Goal: Navigation & Orientation: Find specific page/section

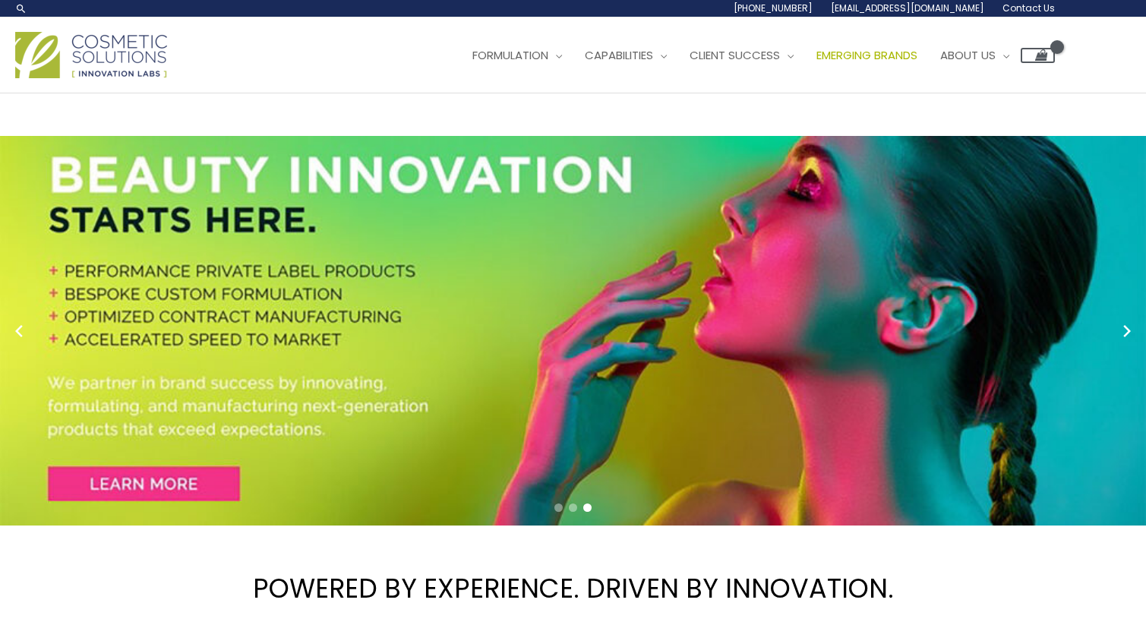
click at [890, 62] on span "Emerging Brands" at bounding box center [867, 55] width 101 height 16
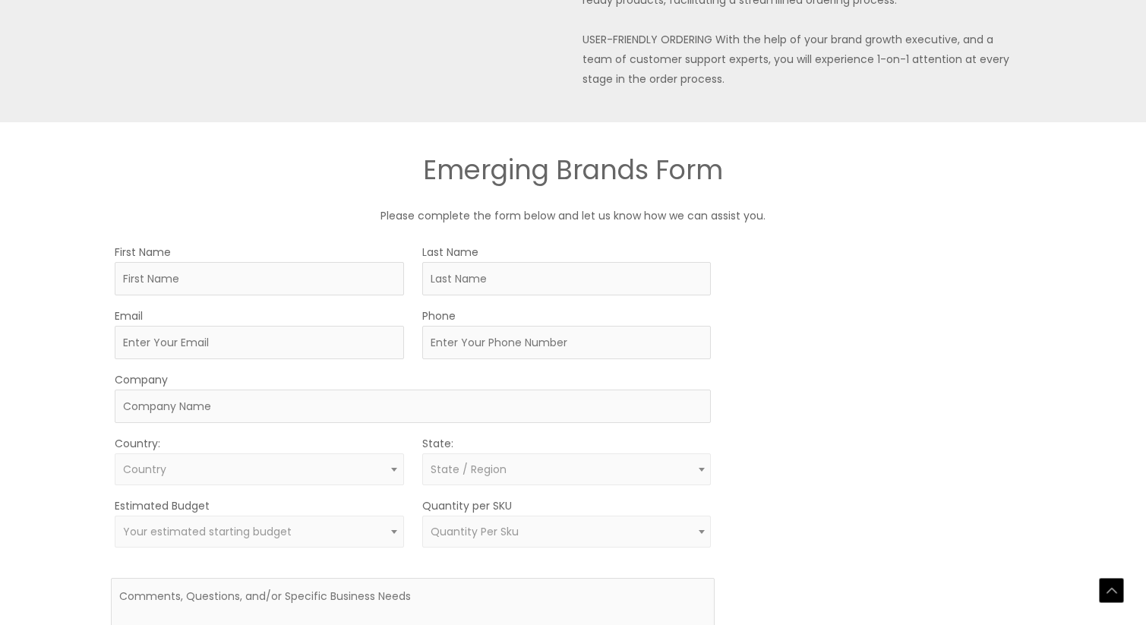
scroll to position [685, 0]
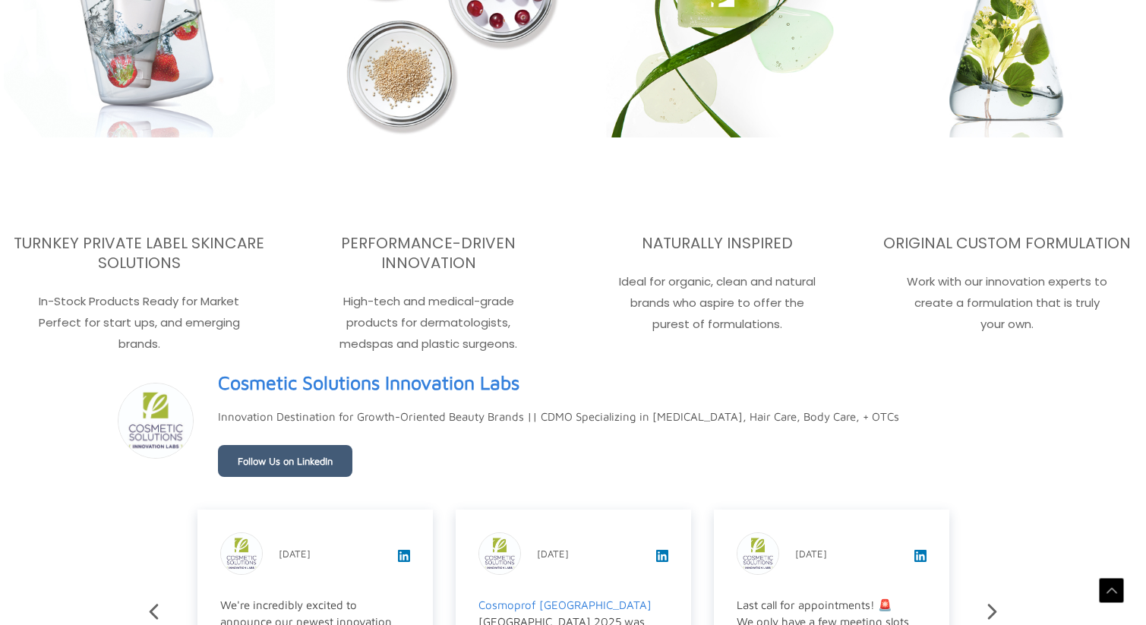
scroll to position [2588, 0]
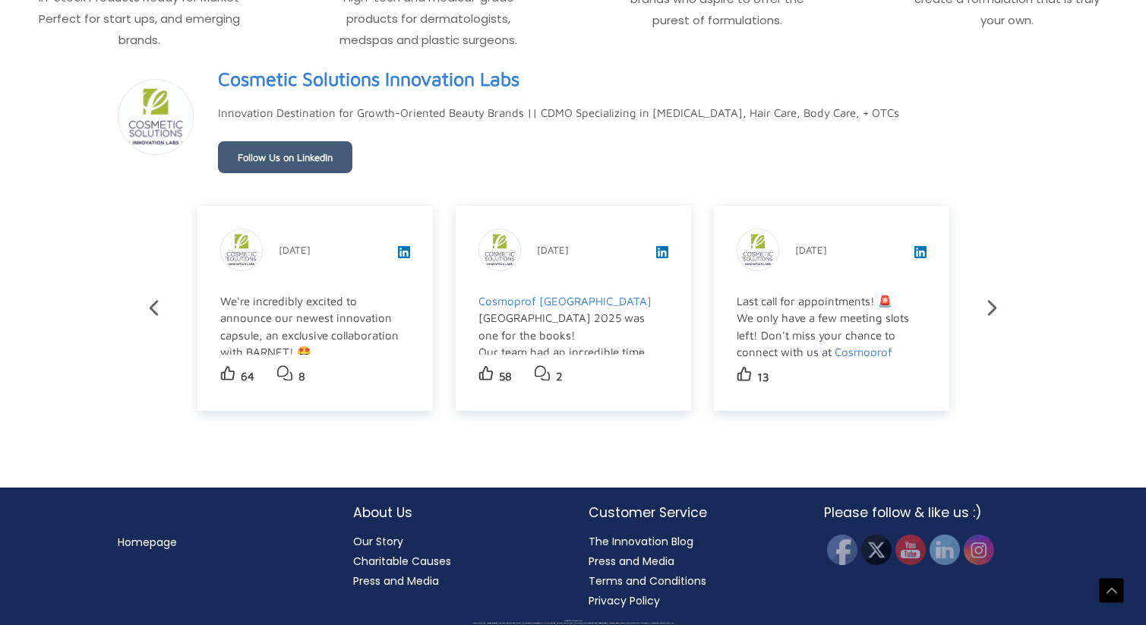
click at [387, 542] on link "Our Story" at bounding box center [378, 541] width 50 height 15
